Goal: Navigation & Orientation: Find specific page/section

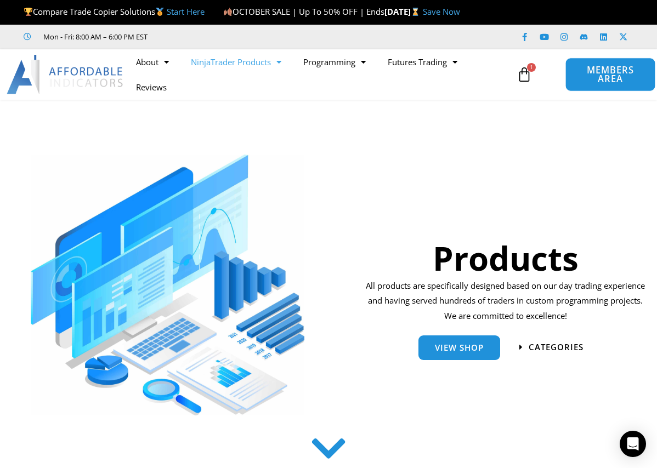
click at [602, 72] on span "MEMBERS AREA" at bounding box center [609, 75] width 65 height 18
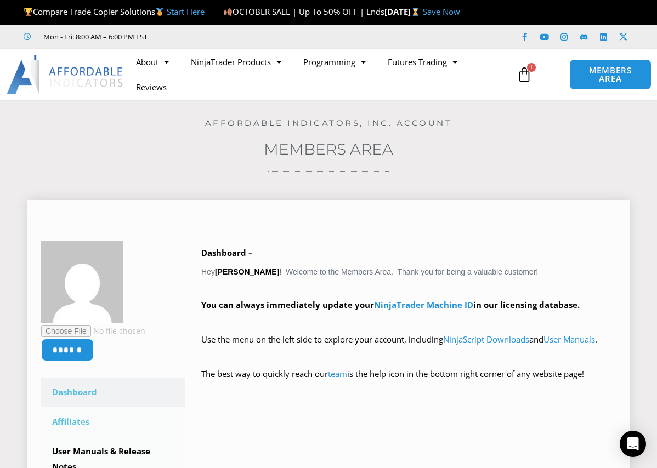
click at [70, 422] on link "Affiliates" at bounding box center [113, 422] width 144 height 29
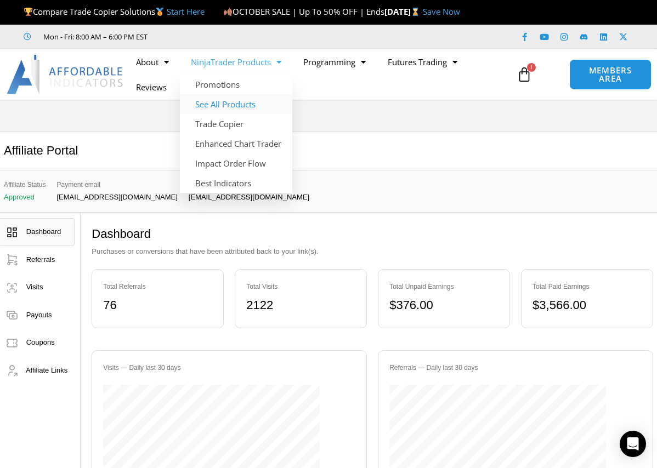
click at [233, 106] on link "See All Products" at bounding box center [236, 104] width 112 height 20
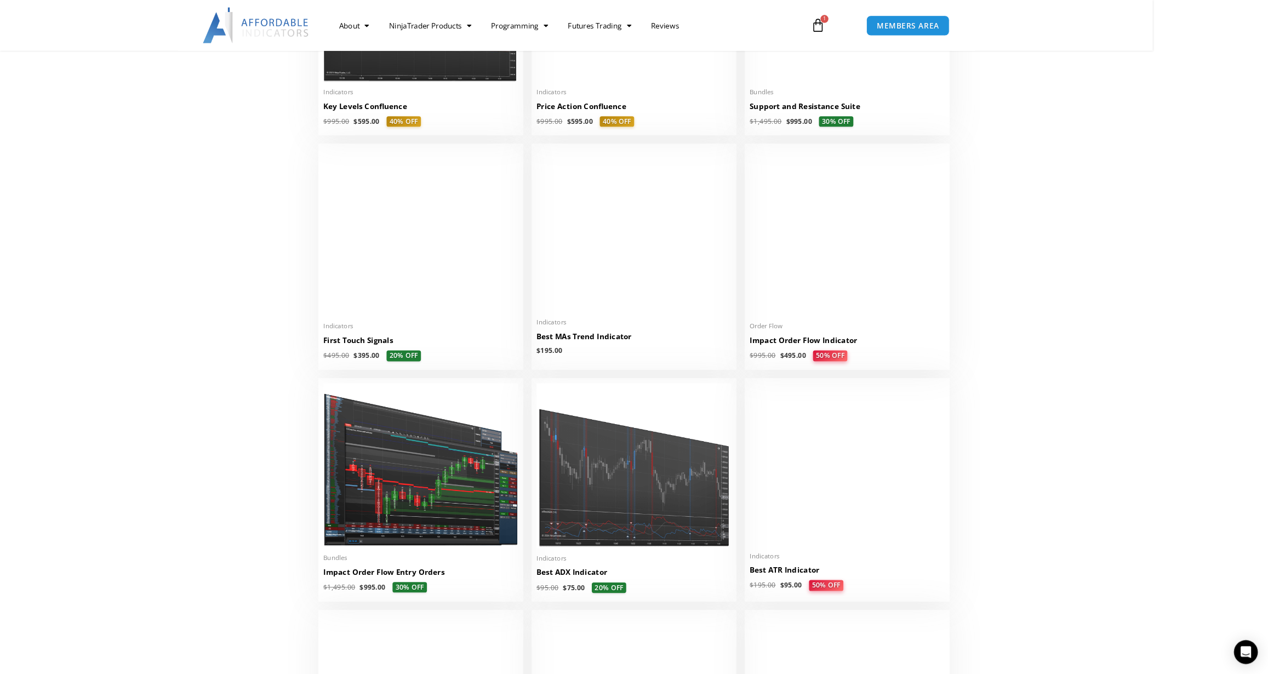
scroll to position [1692, 0]
